Goal: Task Accomplishment & Management: Use online tool/utility

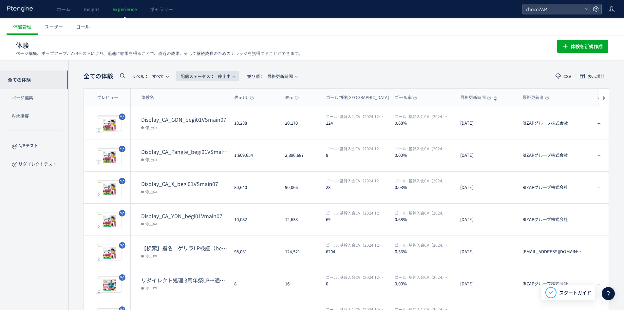
click at [221, 74] on span "配信ステータス​： 停止中" at bounding box center [206, 76] width 50 height 11
click at [216, 96] on li "すべて" at bounding box center [209, 94] width 27 height 12
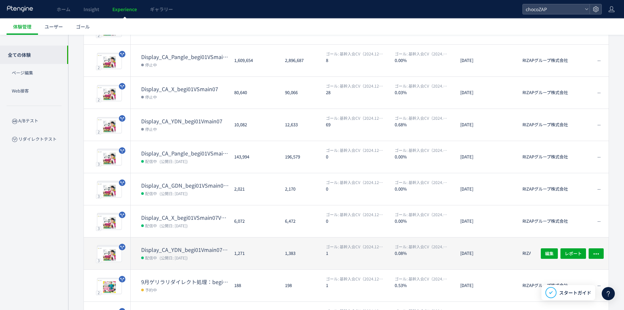
scroll to position [143, 0]
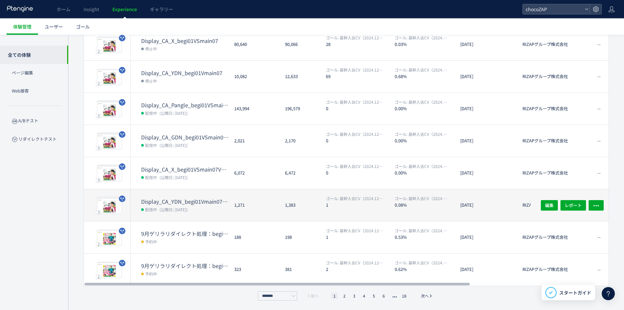
click at [180, 201] on dt "Display_CA_YDN_begi01Vmain07VSmain07a" at bounding box center [185, 202] width 88 height 8
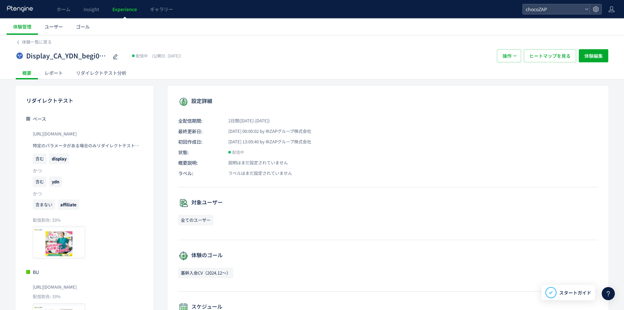
click at [107, 74] on div "リダイレクトテスト分析" at bounding box center [101, 72] width 64 height 13
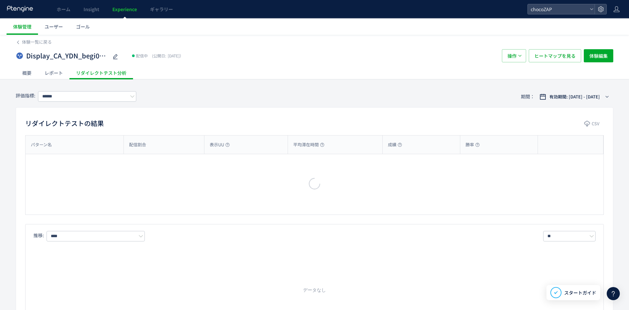
type input "**********"
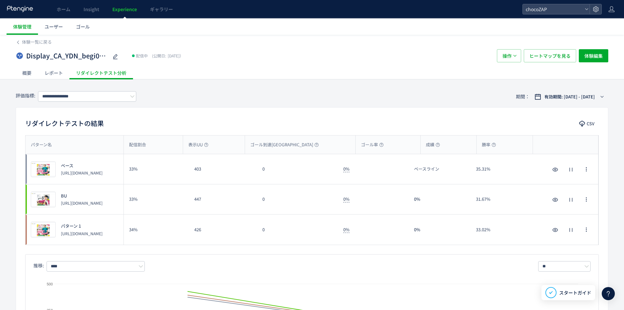
click at [20, 45] on div "Display_CA_YDN_begi01Vmain07VSmain07a 配信中 (公開日: [DATE]） 操作 ヒートマップを見る 体験編集" at bounding box center [312, 55] width 593 height 21
click at [18, 44] on icon at bounding box center [18, 42] width 5 height 5
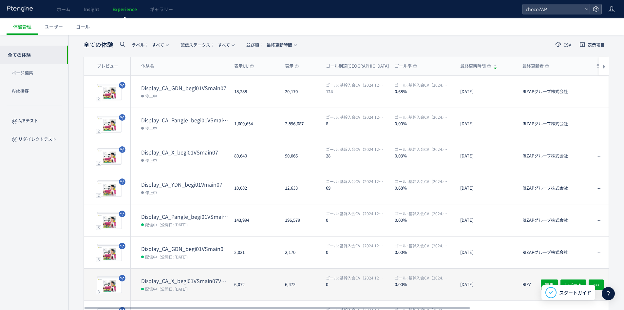
scroll to position [66, 0]
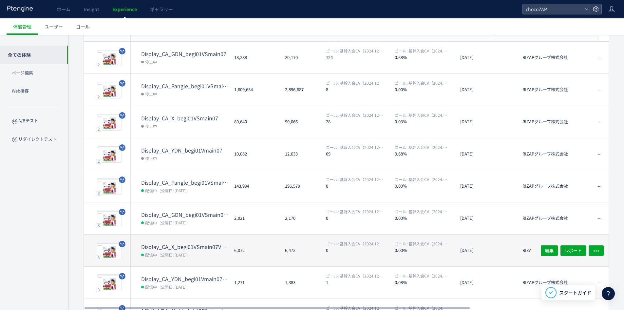
click at [189, 247] on dt "Display_CA_X_begi01VSmain07VSmain07a" at bounding box center [185, 247] width 88 height 8
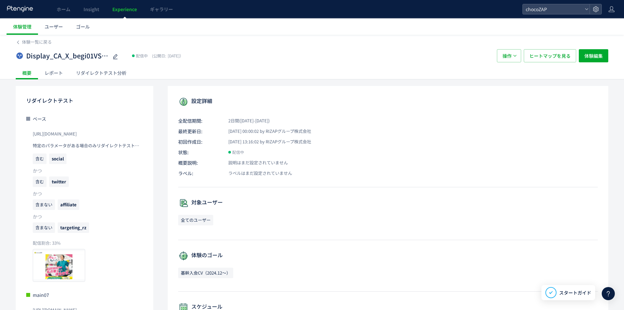
click at [99, 79] on div "リダイレクトテスト分析" at bounding box center [101, 72] width 64 height 13
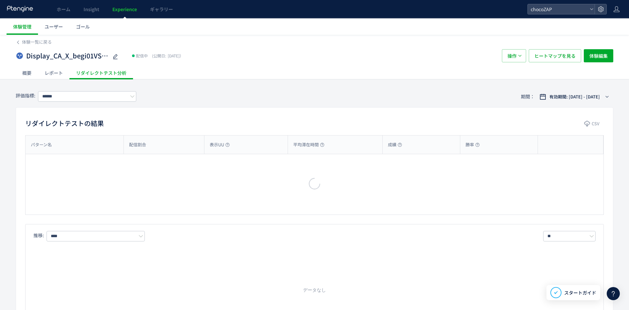
type input "**********"
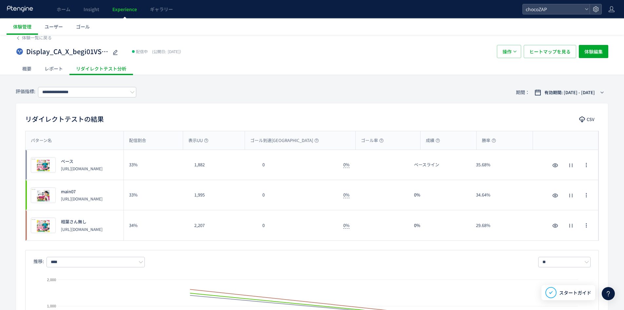
scroll to position [33, 0]
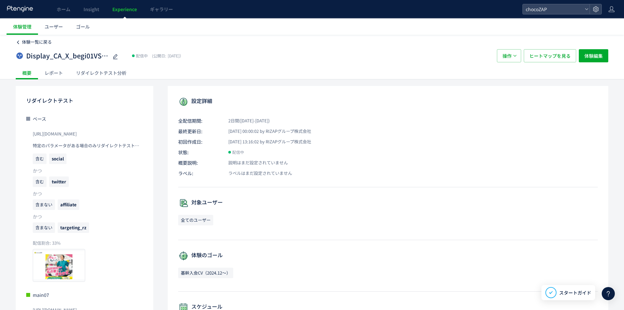
click at [23, 41] on span "体験一覧に戻る" at bounding box center [37, 42] width 30 height 6
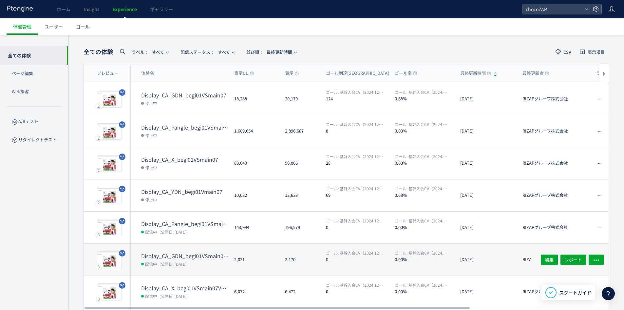
scroll to position [33, 0]
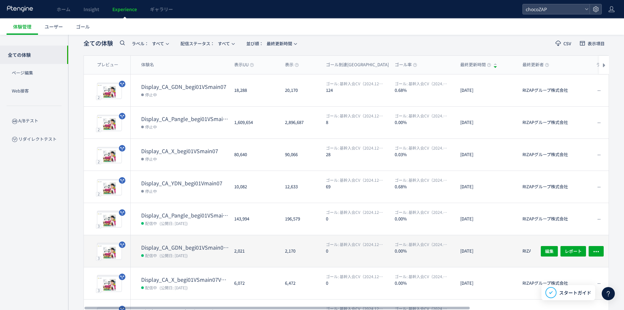
click at [202, 249] on dt "Display_CA_GDN_begi01VSmain07VSmain07a" at bounding box center [185, 247] width 88 height 8
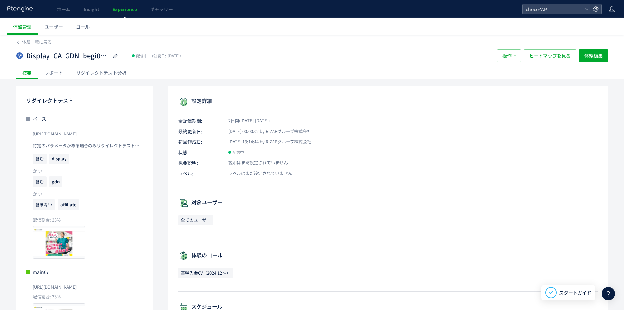
click at [110, 76] on div "リダイレクトテスト分析" at bounding box center [101, 72] width 64 height 13
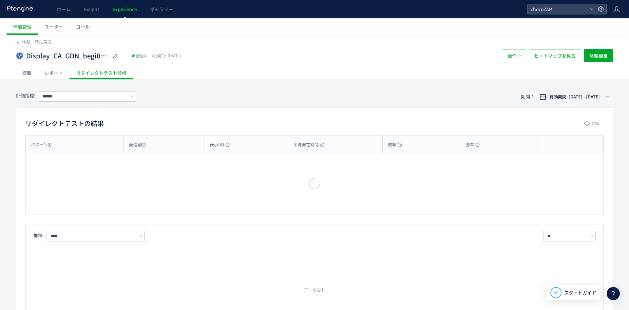
type input "**********"
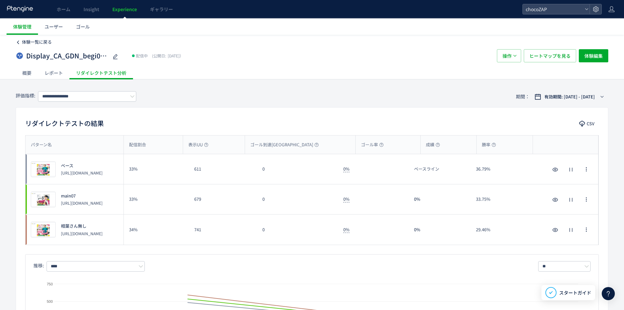
click at [31, 42] on span "体験一覧に戻る" at bounding box center [37, 42] width 30 height 6
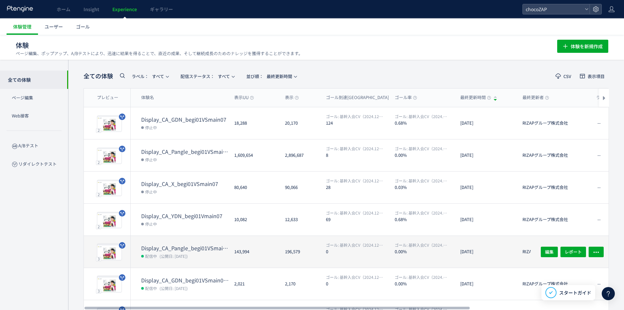
click at [206, 241] on div "Display_CA_Pangle_begi01VSmain07VSmain07a 配信中 (公開日: [DATE])" at bounding box center [180, 252] width 98 height 32
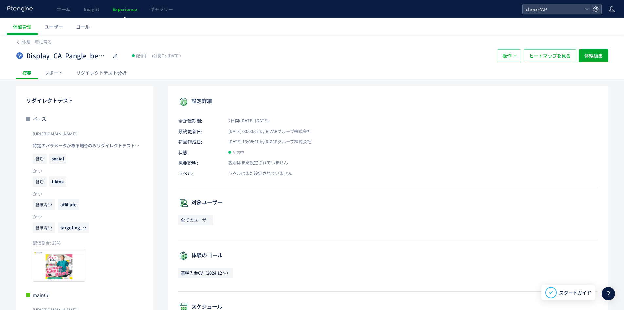
click at [96, 74] on div "リダイレクトテスト分析" at bounding box center [101, 72] width 64 height 13
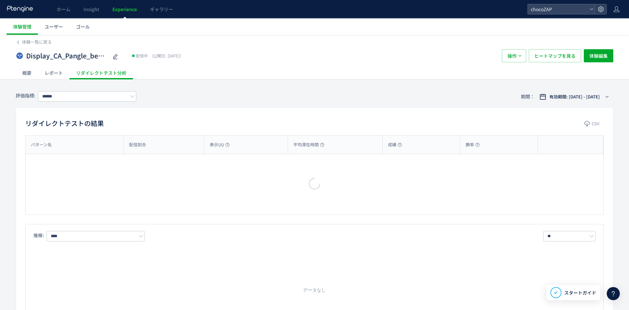
type input "**********"
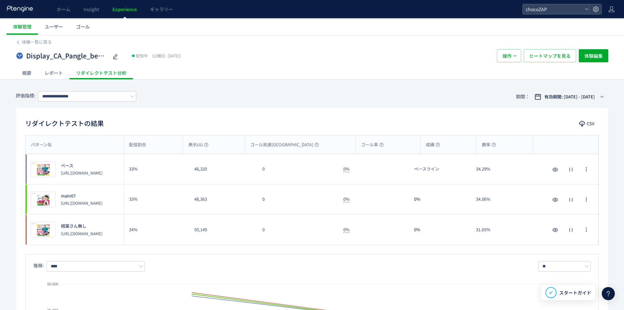
click at [239, 71] on div "概要 レポート リダイレクトテスト分析" at bounding box center [312, 72] width 593 height 13
click at [151, 101] on div "**********" at bounding box center [312, 96] width 593 height 21
click at [21, 29] on span "体験管理" at bounding box center [22, 26] width 18 height 7
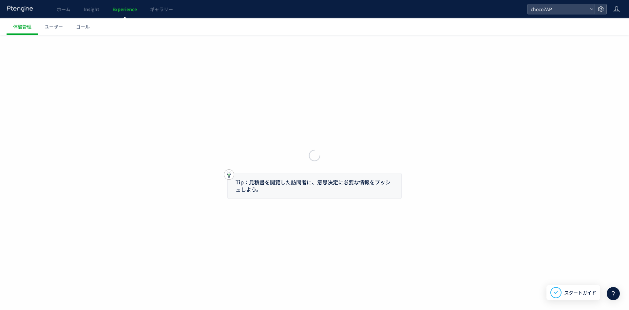
drag, startPoint x: 21, startPoint y: 29, endPoint x: 21, endPoint y: 40, distance: 11.8
click at [21, 40] on div at bounding box center [314, 155] width 629 height 310
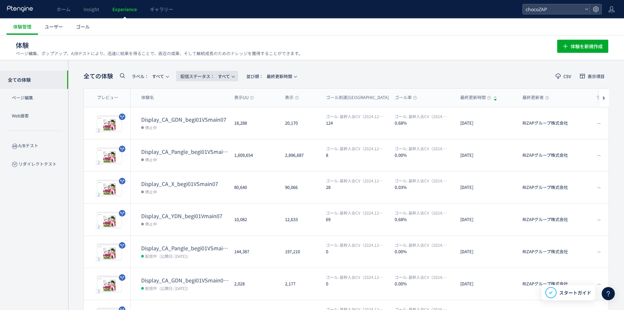
click at [221, 76] on span "配信ステータス​： すべて" at bounding box center [205, 76] width 49 height 11
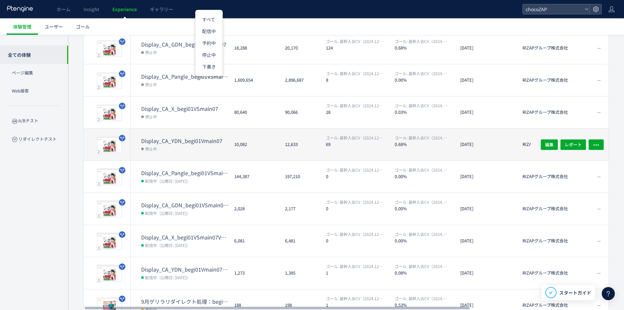
scroll to position [66, 0]
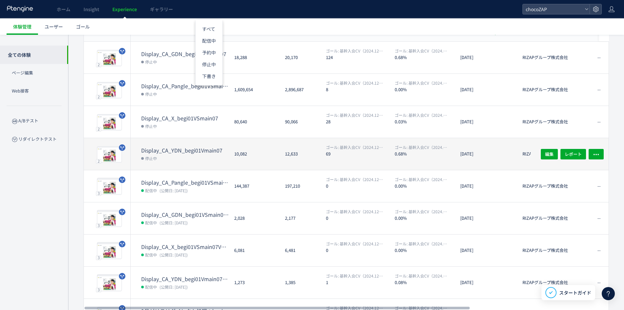
click at [190, 149] on dt "Display_CA_YDN_begi01Vmain07" at bounding box center [185, 150] width 88 height 8
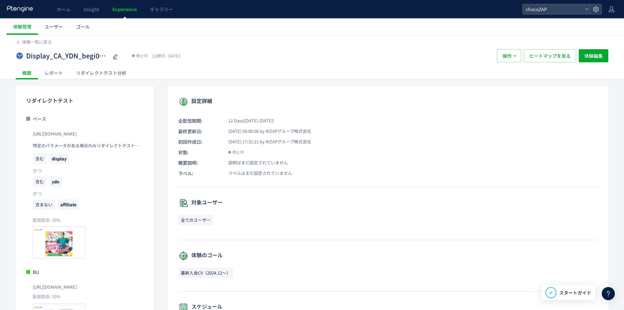
click at [115, 69] on div "リダイレクトテスト分析" at bounding box center [101, 72] width 64 height 13
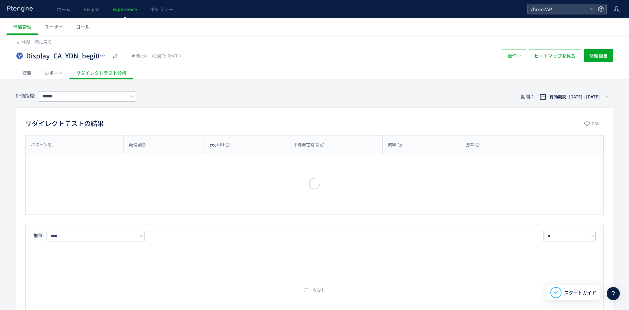
type input "**********"
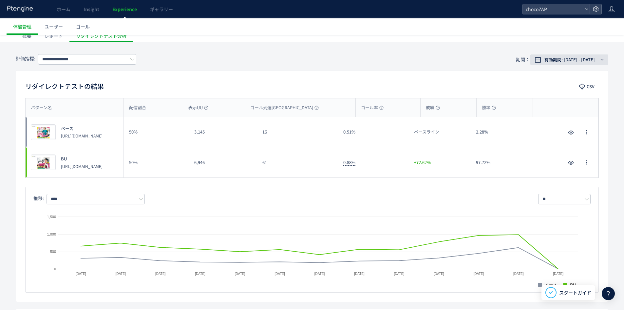
scroll to position [33, 0]
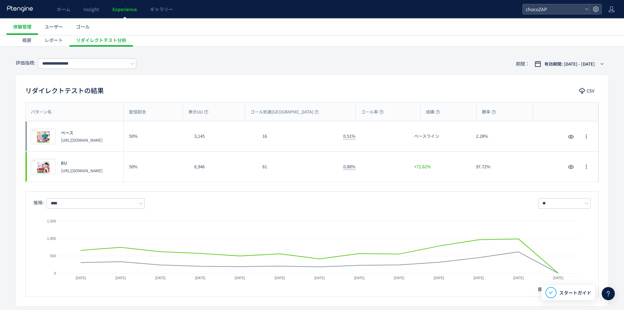
click at [592, 58] on div "**********" at bounding box center [312, 63] width 593 height 21
click at [592, 63] on span "有効期間: [DATE] - [DATE]" at bounding box center [570, 64] width 50 height 7
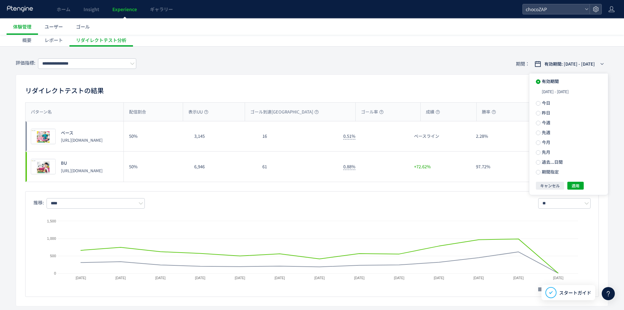
click at [564, 177] on ul "有効期間 [DATE] - [DATE] [DATE] [DATE] 今週 先週 今月 先月 過去...日間 期間指定" at bounding box center [568, 126] width 79 height 107
click at [557, 173] on span "期間指定" at bounding box center [550, 171] width 18 height 6
click at [617, 157] on div "**********" at bounding box center [312, 305] width 624 height 504
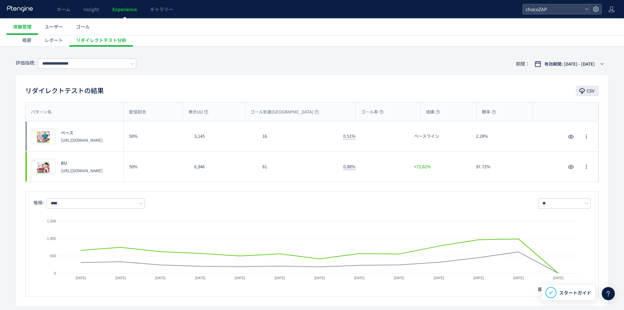
click at [586, 92] on button "CSV" at bounding box center [587, 91] width 23 height 10
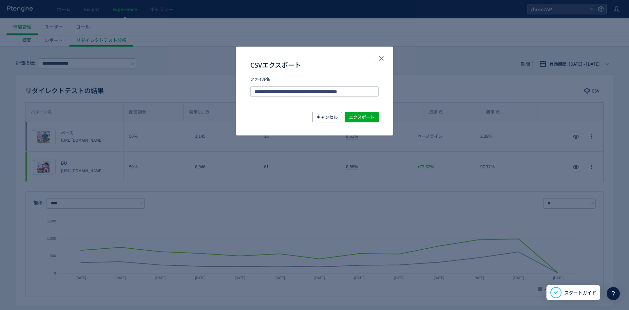
click at [371, 110] on div "**********" at bounding box center [314, 94] width 157 height 35
click at [371, 113] on span "エクスポート" at bounding box center [362, 117] width 26 height 10
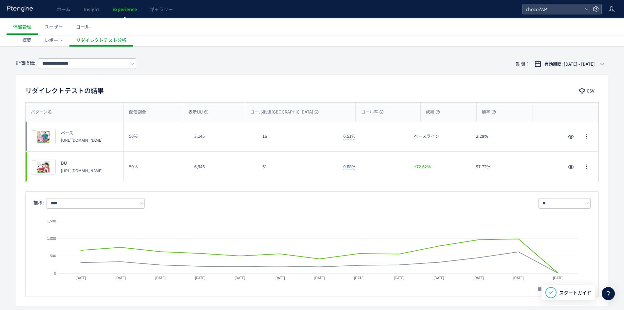
scroll to position [0, 0]
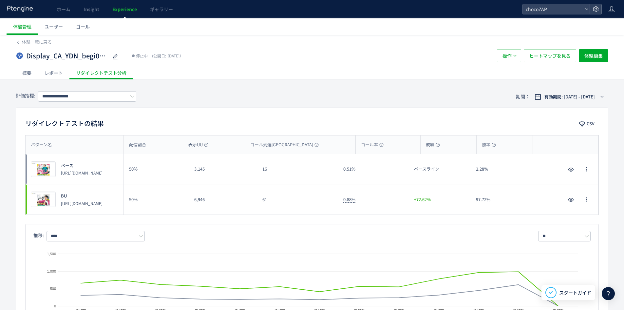
click at [25, 46] on div "Display_CA_YDN_begi01Vmain07 停止中 (公開日: [DATE]） 操作 ヒートマップを見る 体験編集" at bounding box center [312, 55] width 593 height 21
click at [22, 37] on div "体験一覧に戻る" at bounding box center [312, 40] width 593 height 10
click at [21, 40] on link "体験一覧に戻る" at bounding box center [34, 42] width 36 height 6
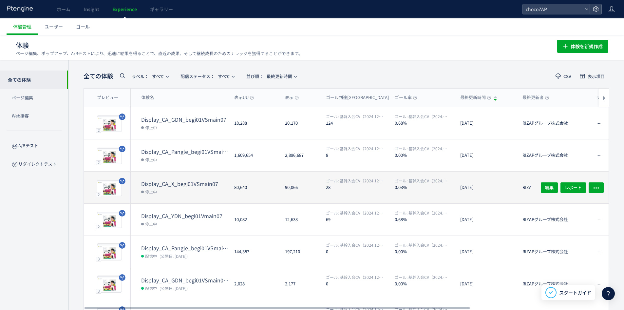
click at [171, 178] on div "Display_CA_X_begi01VSmain07 停止中" at bounding box center [180, 187] width 98 height 32
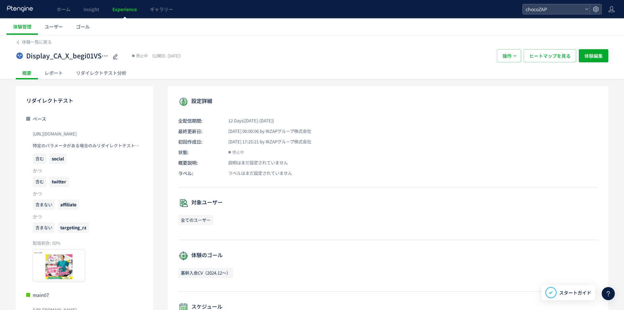
drag, startPoint x: 97, startPoint y: 82, endPoint x: 101, endPoint y: 78, distance: 5.1
click at [98, 81] on div "体験一覧に戻る Display_CA_X_begi01VSmain07 停止中 (公開日: [DATE]） 操作 ヒートマップを見る 体験編集 概要 レポート…" at bounding box center [312, 234] width 624 height 399
click at [102, 77] on div "リダイレクトテスト分析" at bounding box center [101, 72] width 64 height 13
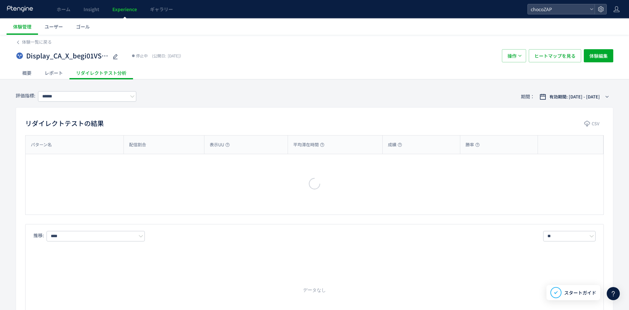
type input "**********"
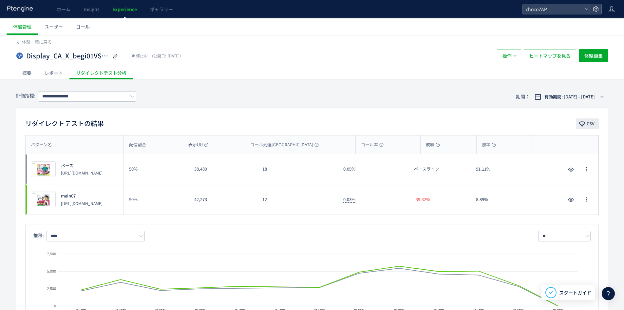
click at [585, 120] on button "CSV" at bounding box center [587, 123] width 23 height 10
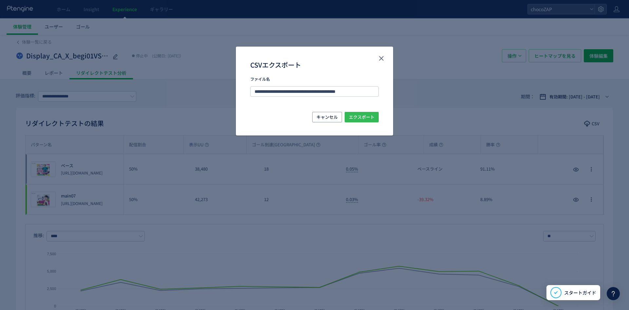
click at [370, 113] on span "エクスポート" at bounding box center [362, 117] width 26 height 10
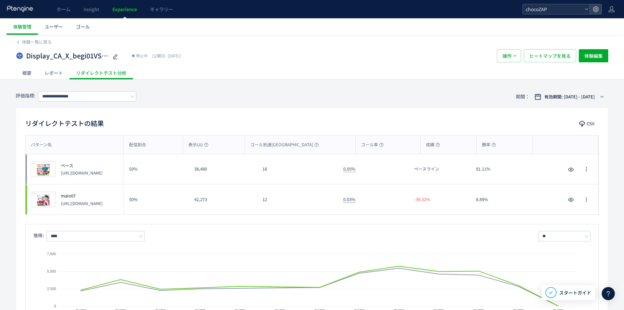
click at [549, 10] on span "chocoZAP" at bounding box center [553, 9] width 58 height 10
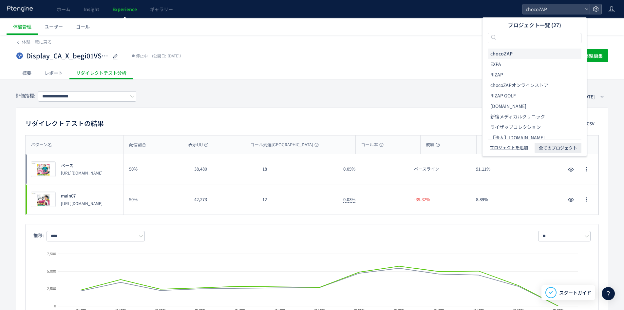
click at [307, 48] on div "Display_CA_X_begi01VSmain07 停止中 (公開日: [DATE]） 操作 ヒートマップを見る 体験編集" at bounding box center [312, 55] width 593 height 21
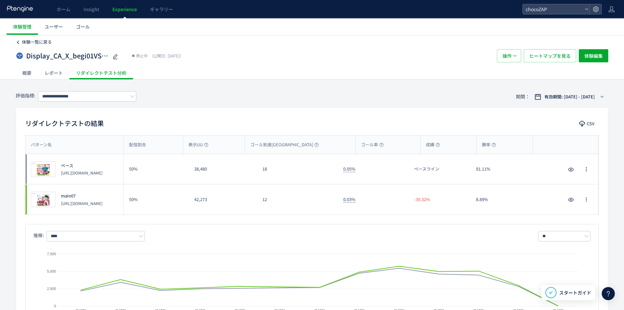
click at [23, 43] on span "体験一覧に戻る" at bounding box center [37, 42] width 30 height 6
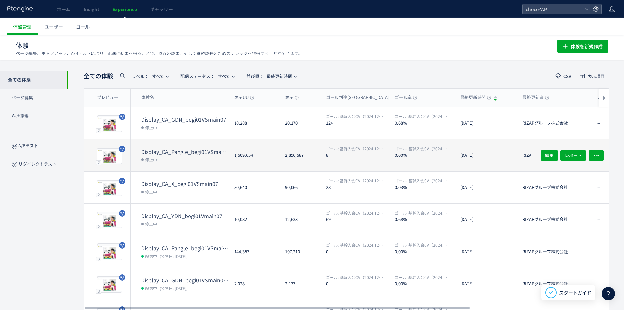
click at [217, 160] on dd "停止中" at bounding box center [185, 159] width 88 height 9
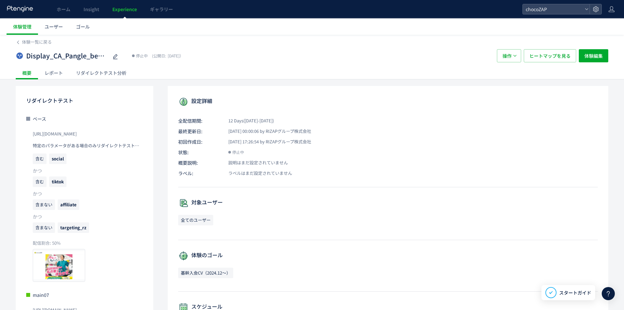
click at [109, 70] on div "リダイレクトテスト分析" at bounding box center [101, 72] width 64 height 13
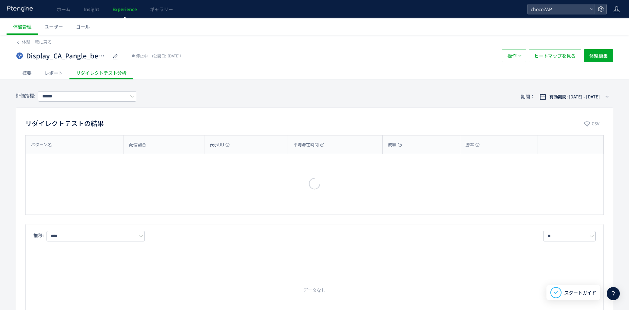
type input "**********"
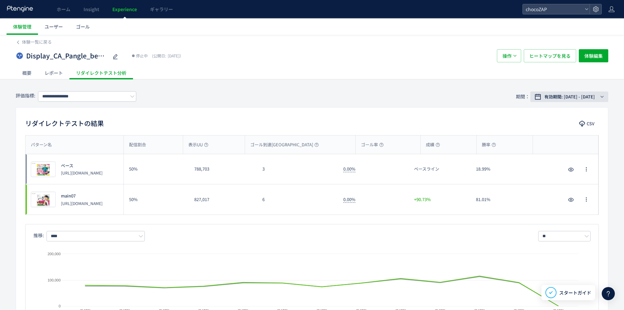
click at [550, 95] on span "有効期間: [DATE] - [DATE]" at bounding box center [570, 96] width 50 height 7
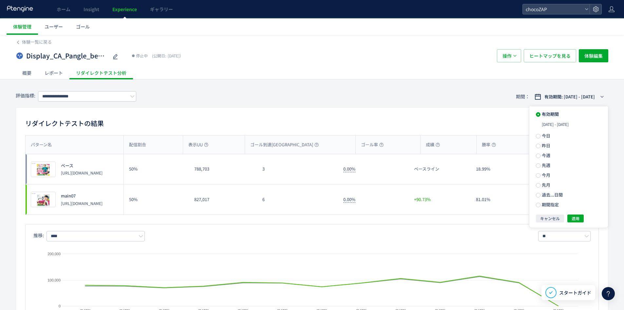
click at [473, 225] on div "推移: **** ** 日別 週別 月別 Created with Highcharts 9.1.2 ベース main07 [DATE] [DATE] [DA…" at bounding box center [312, 276] width 574 height 105
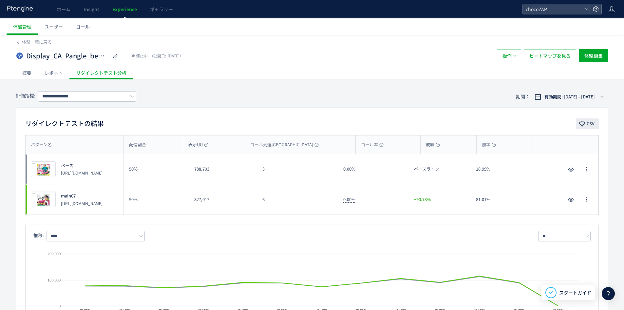
click at [580, 125] on icon "button" at bounding box center [582, 123] width 7 height 7
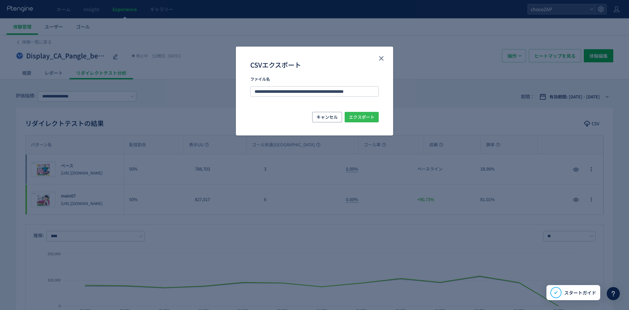
click at [360, 113] on span "エクスポート" at bounding box center [362, 117] width 26 height 10
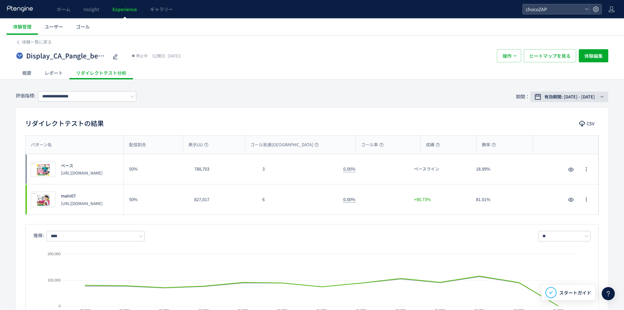
click at [586, 99] on span "有効期間: [DATE] - [DATE]" at bounding box center [570, 96] width 50 height 7
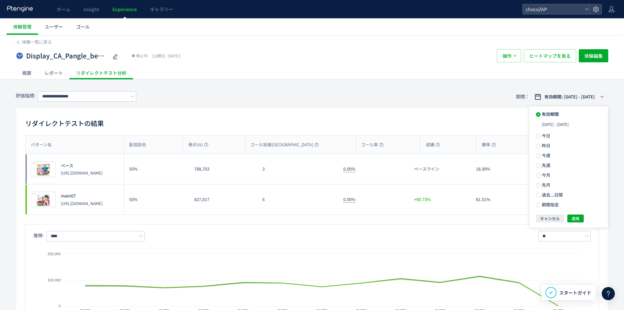
click at [357, 115] on div "リダイレクトテストの結果 CSV パターン名 配信割合 表示UU ゴール到達UU ゴール率 成績 勝率 パターン名 プレビュー ベース [URL][DOMAI…" at bounding box center [312, 223] width 593 height 232
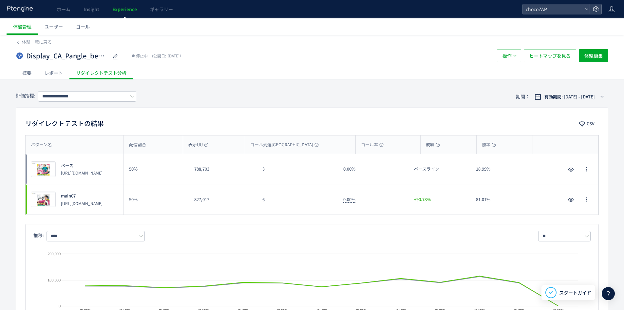
click at [31, 38] on div "体験一覧に戻る" at bounding box center [312, 40] width 593 height 10
click at [30, 42] on span "体験一覧に戻る" at bounding box center [37, 42] width 30 height 6
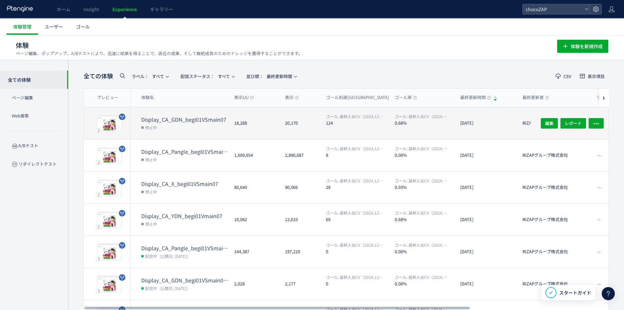
click at [190, 117] on dt "Display_CA_GDN_begi01VSmain07" at bounding box center [185, 120] width 88 height 8
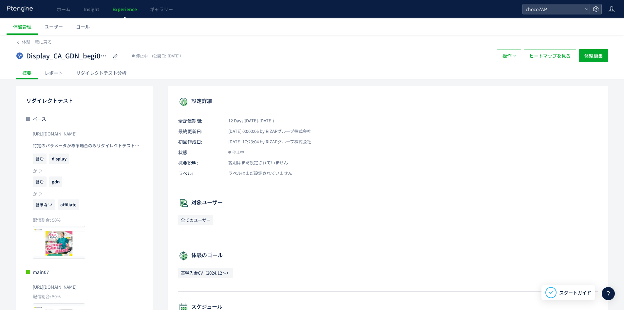
click at [130, 77] on div "リダイレクトテスト分析" at bounding box center [101, 72] width 64 height 13
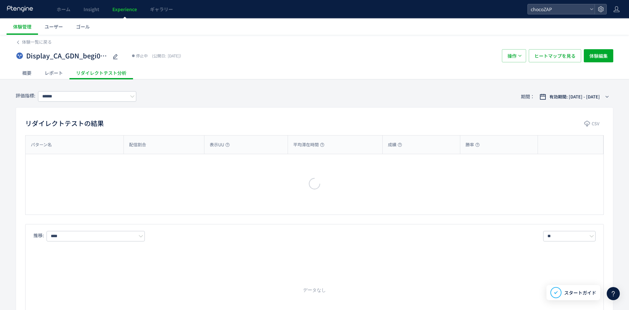
type input "**********"
click at [123, 75] on div at bounding box center [314, 155] width 629 height 310
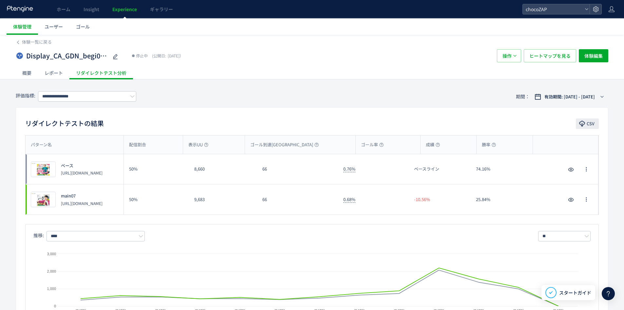
click at [589, 128] on button "CSV" at bounding box center [587, 123] width 23 height 10
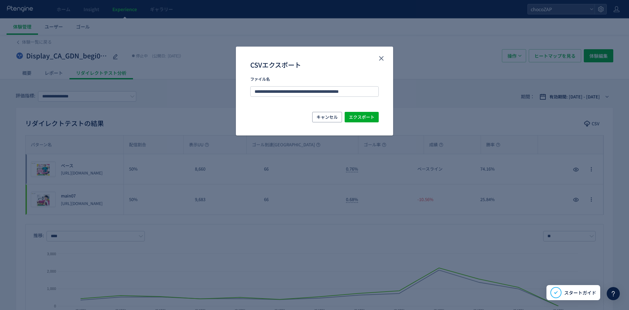
click at [362, 122] on div "キャンセル エクスポート" at bounding box center [314, 124] width 157 height 24
click at [362, 118] on span "エクスポート" at bounding box center [362, 117] width 26 height 10
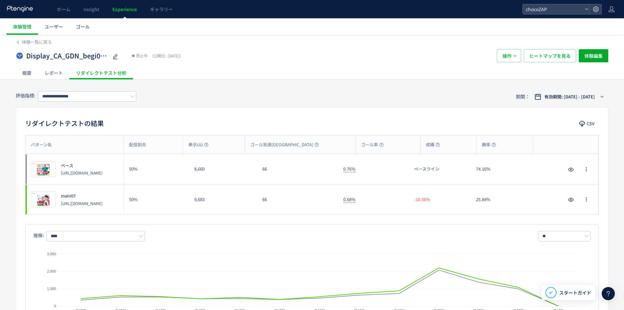
click at [30, 75] on div "概要" at bounding box center [27, 72] width 22 height 13
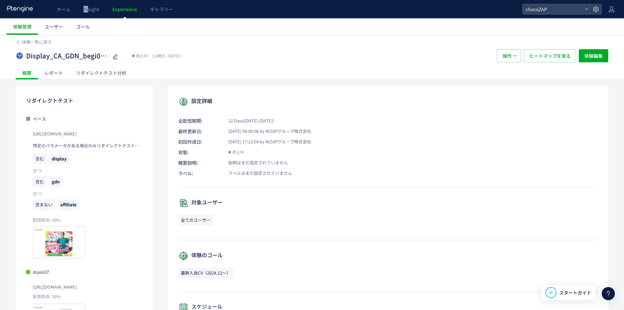
drag, startPoint x: 83, startPoint y: 2, endPoint x: 67, endPoint y: -9, distance: 18.2
click at [67, 0] on html "ホーム Insight Experience ギャラリー chocoZAP 体験管理 ユーザー ゴール 体験一覧に戻る Display_CA_GDN_begi…" at bounding box center [312, 155] width 624 height 310
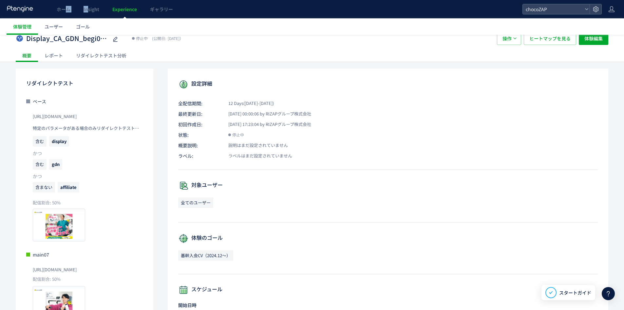
scroll to position [33, 0]
